Goal: Check status

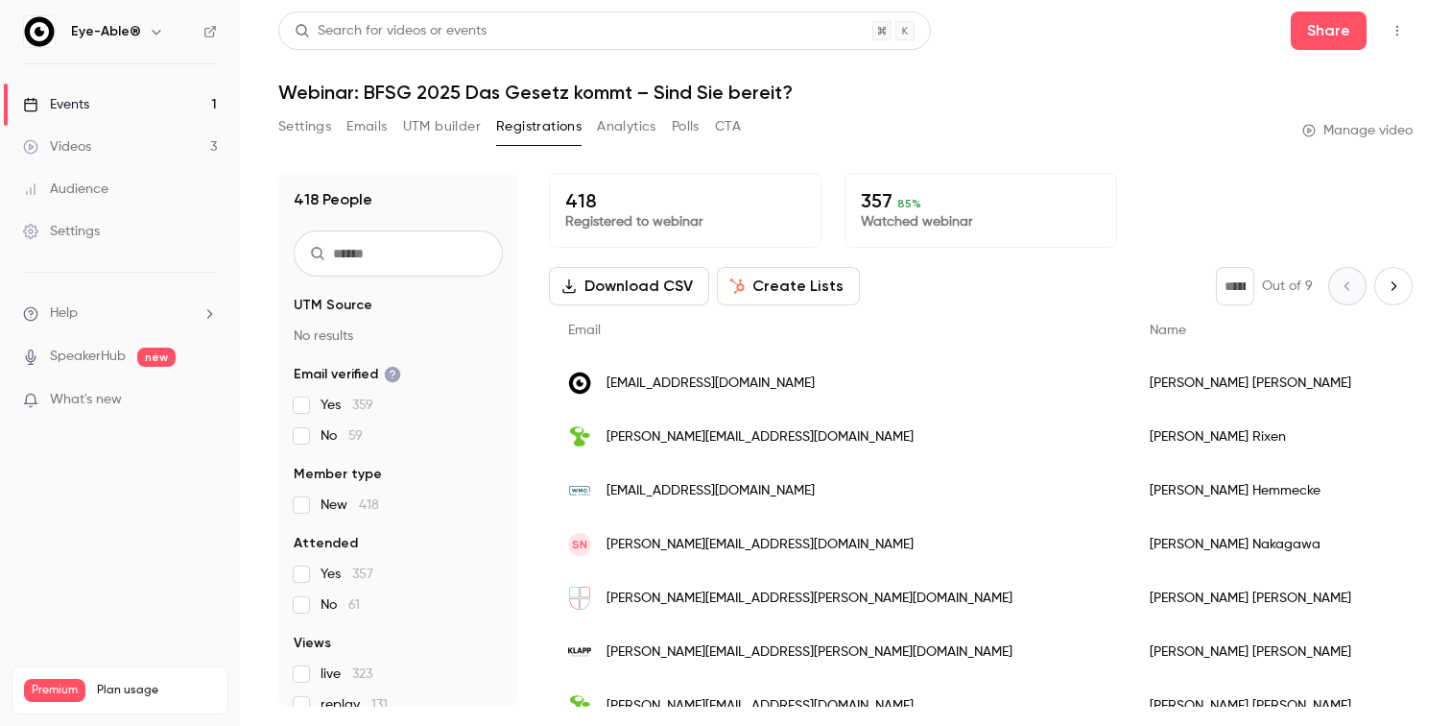
click at [84, 103] on div "Events" at bounding box center [56, 104] width 66 height 19
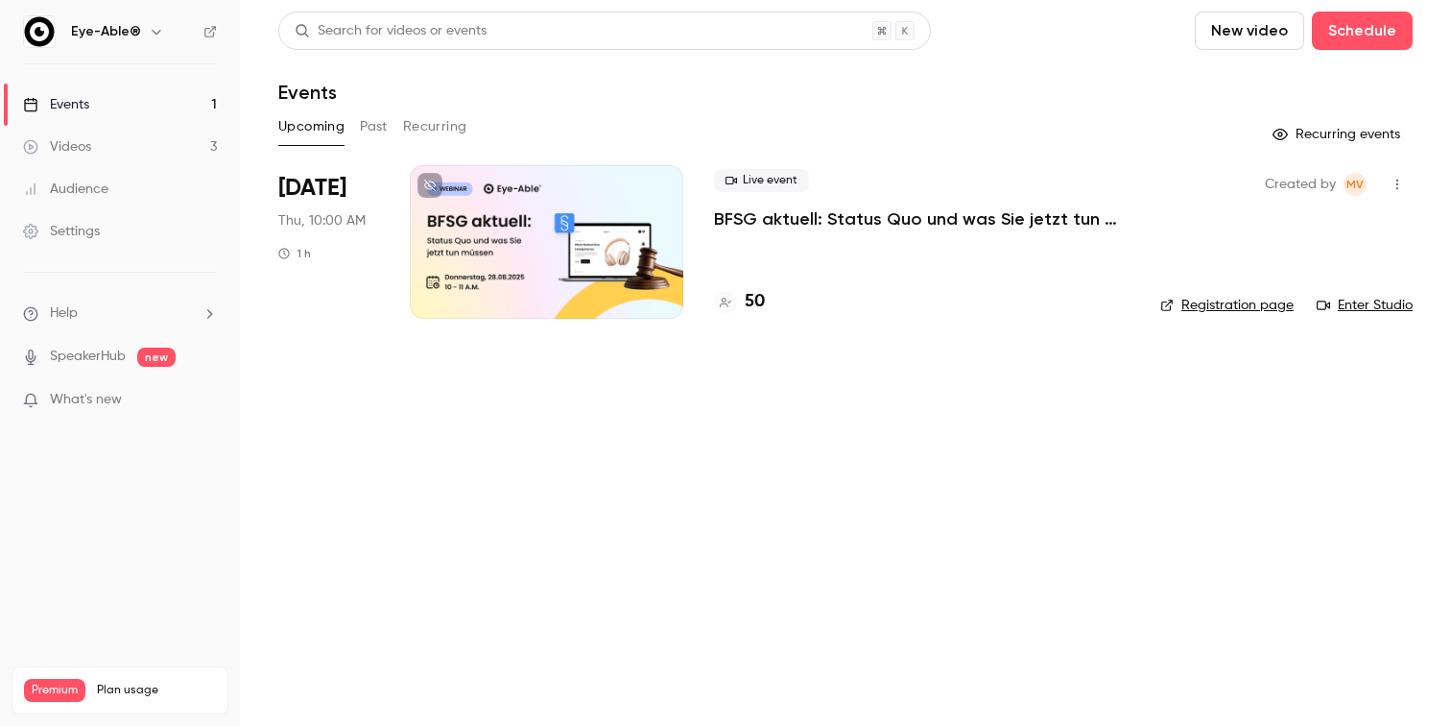
click at [485, 226] on div at bounding box center [547, 242] width 274 height 154
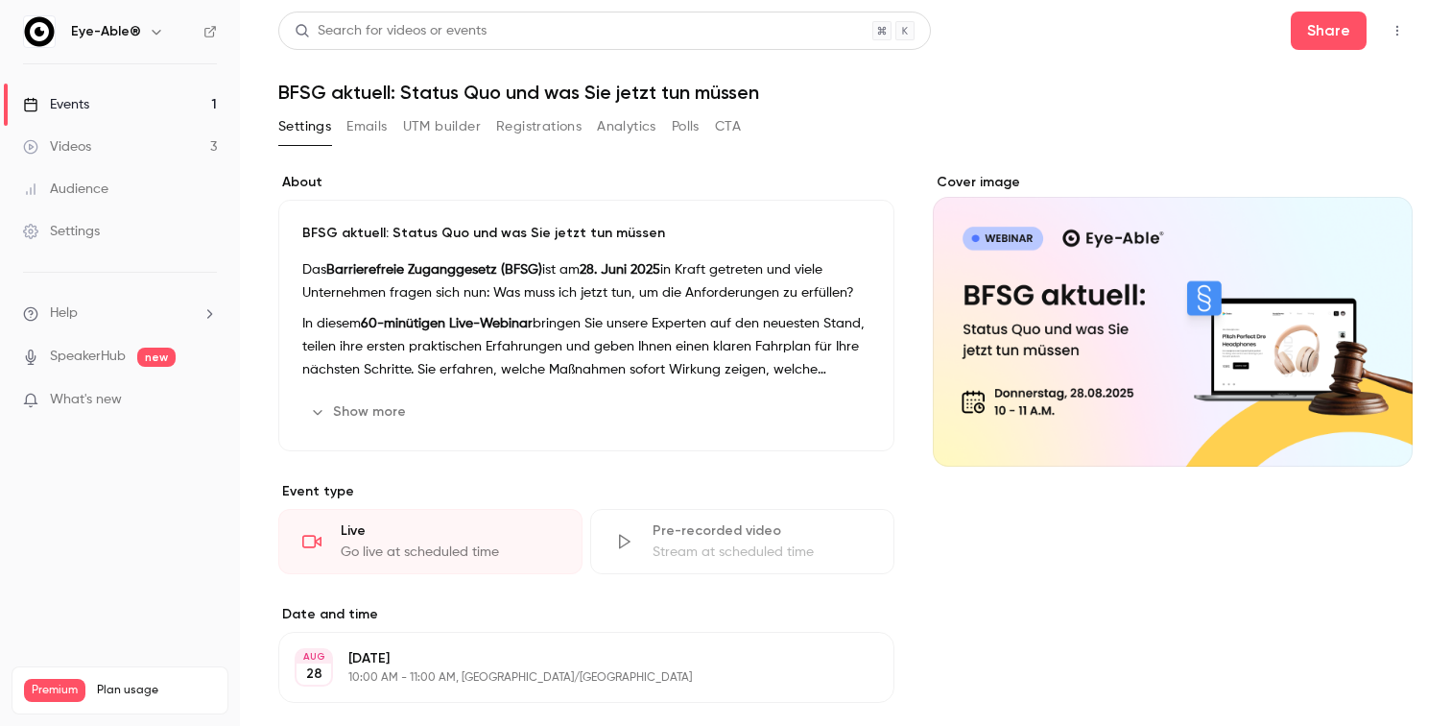
click at [535, 131] on button "Registrations" at bounding box center [538, 126] width 85 height 31
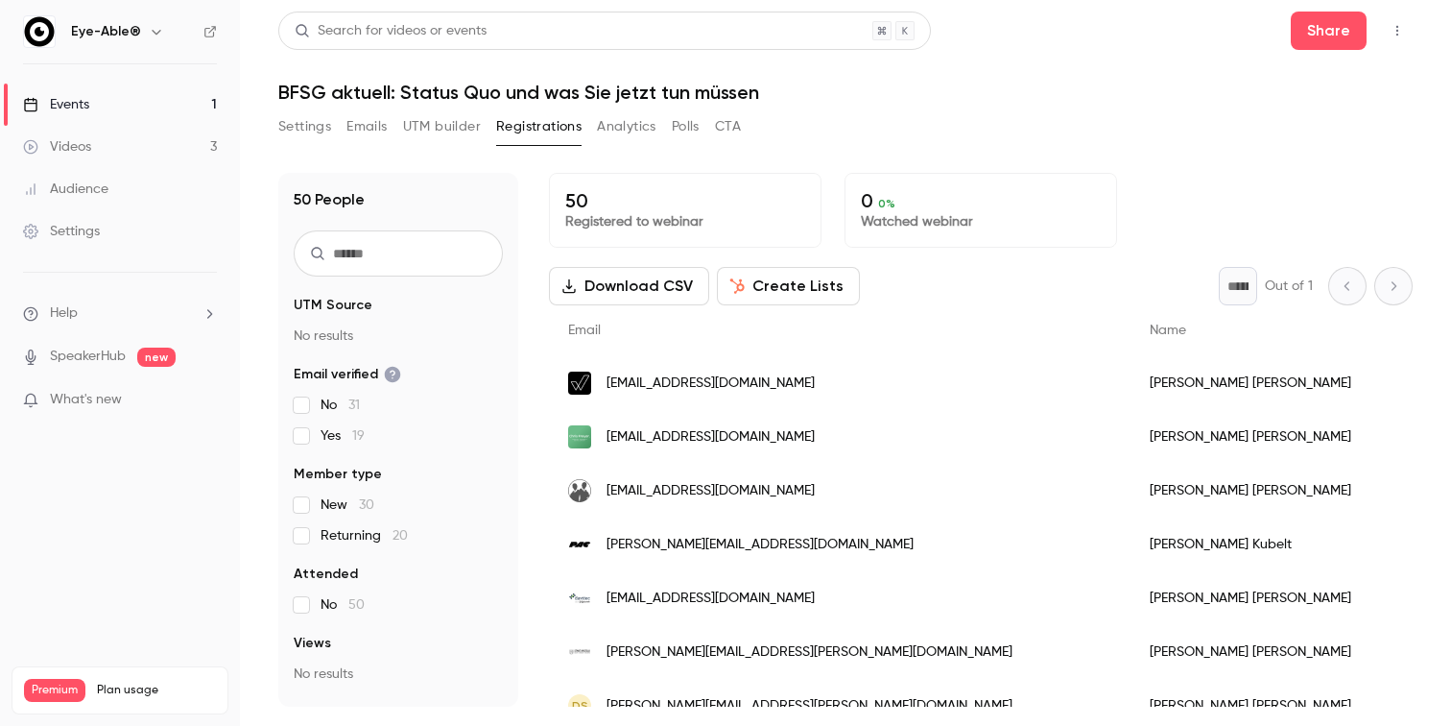
click at [1085, 153] on div "50 People UTM Source No results Email verified No 31 Yes 19 Member type New 30 …" at bounding box center [845, 428] width 1134 height 557
